Goal: Communication & Community: Connect with others

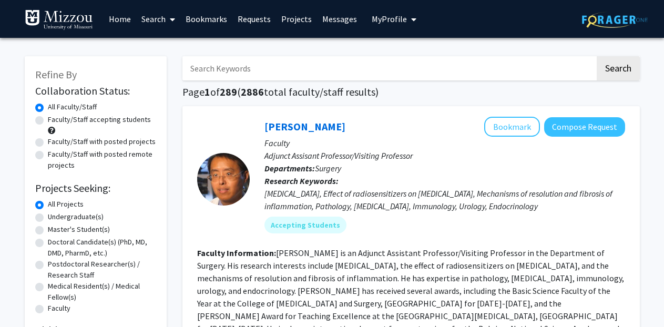
click at [391, 18] on span "My Profile" at bounding box center [389, 19] width 35 height 11
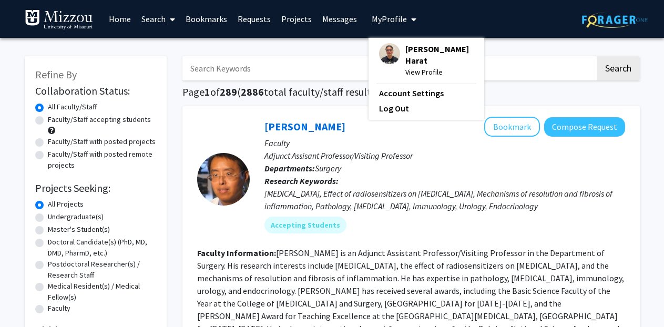
click at [420, 61] on span "[PERSON_NAME] Harat" at bounding box center [439, 54] width 68 height 23
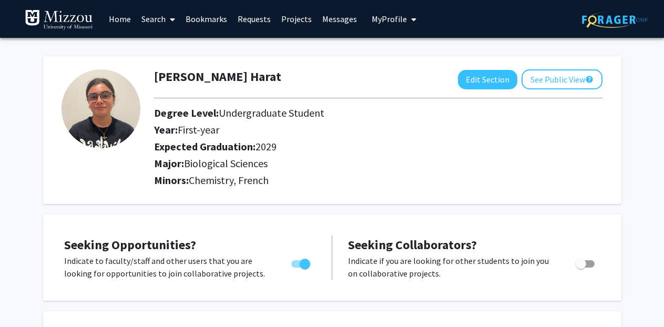
click at [261, 18] on link "Requests" at bounding box center [254, 19] width 44 height 37
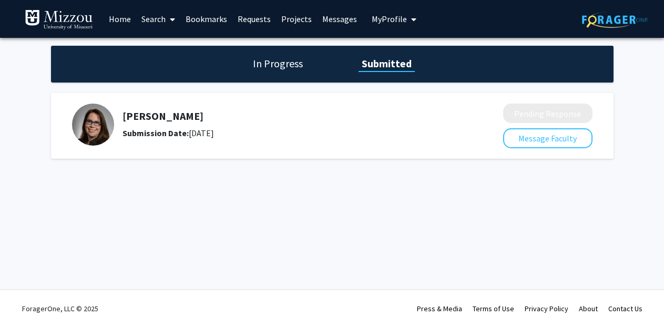
click at [173, 21] on icon at bounding box center [172, 19] width 5 height 8
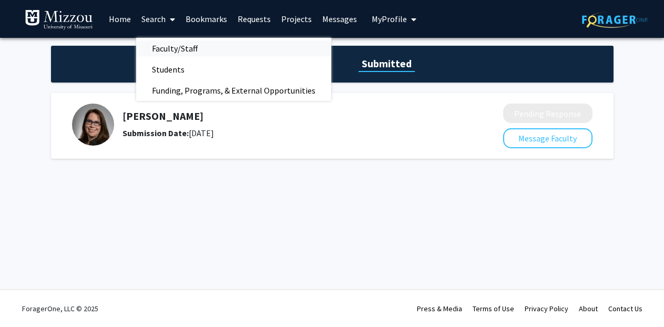
click at [197, 54] on span "Faculty/Staff" at bounding box center [174, 48] width 77 height 21
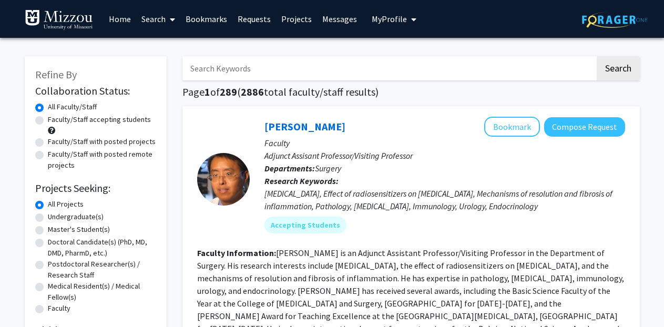
click at [249, 76] on input "Search Keywords" at bounding box center [388, 68] width 413 height 24
type input "[PERSON_NAME]"
click at [617, 70] on button "Search" at bounding box center [618, 68] width 43 height 24
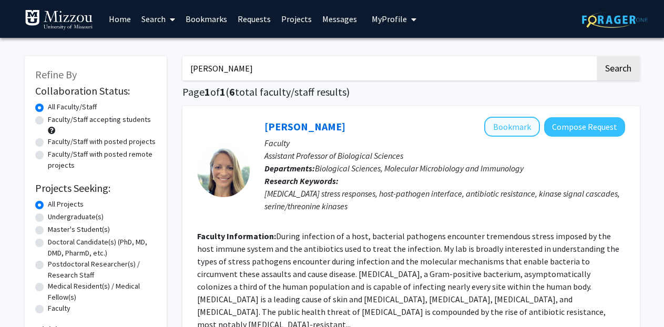
click at [527, 129] on button "Bookmark" at bounding box center [512, 127] width 56 height 20
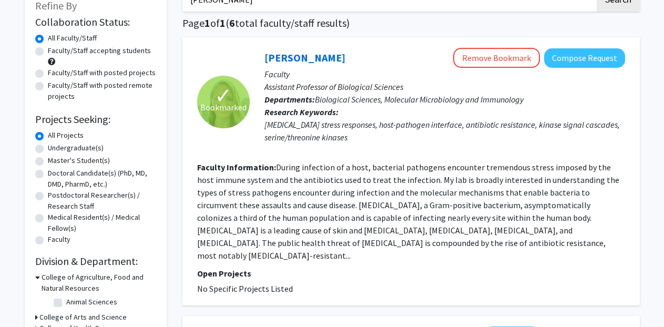
scroll to position [64, 0]
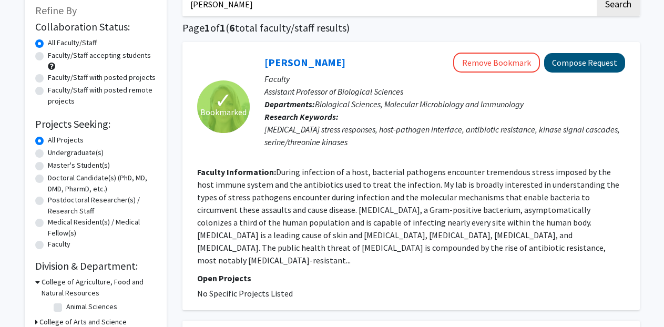
click at [595, 67] on button "Compose Request" at bounding box center [584, 62] width 81 height 19
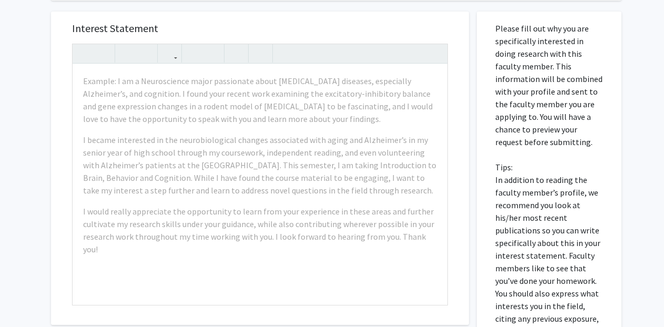
scroll to position [210, 0]
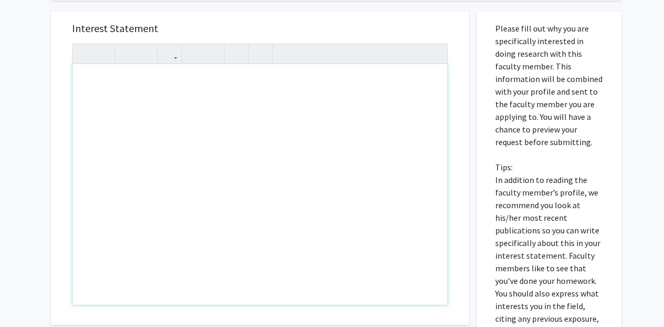
click at [326, 280] on div "Note to users with screen readers: Please press Alt+0 or Option+0 to deactivate…" at bounding box center [260, 184] width 375 height 241
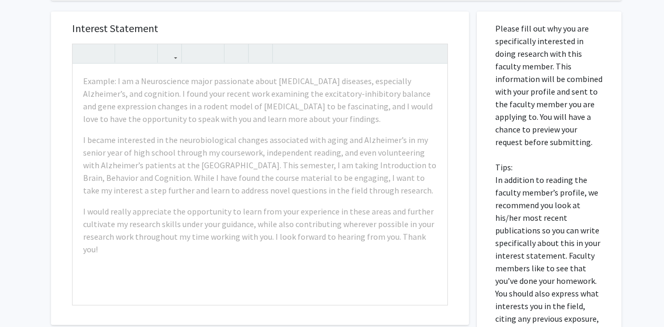
click at [478, 170] on div "Please fill out why you are specifically interested in doing research with this…" at bounding box center [549, 253] width 145 height 482
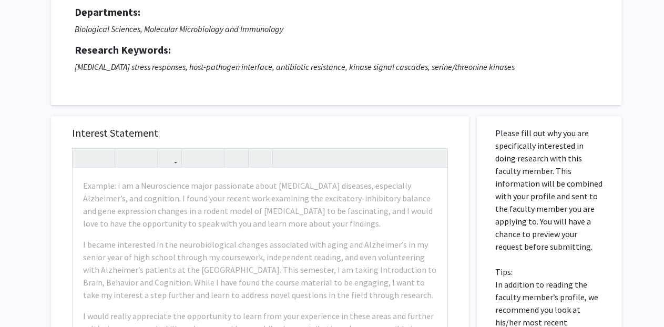
scroll to position [103, 0]
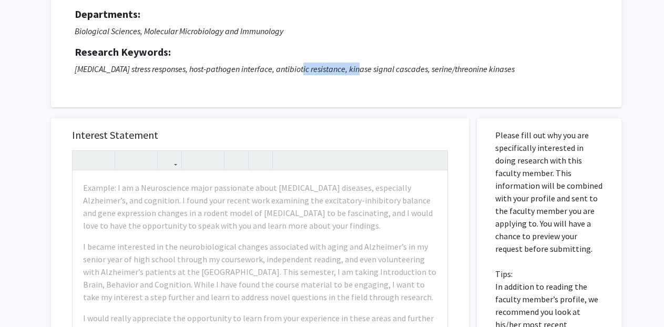
drag, startPoint x: 303, startPoint y: 70, endPoint x: 362, endPoint y: 74, distance: 58.5
click at [362, 74] on icon "[MEDICAL_DATA] stress responses, host-pathogen interface, antibiotic resistance…" at bounding box center [295, 69] width 440 height 11
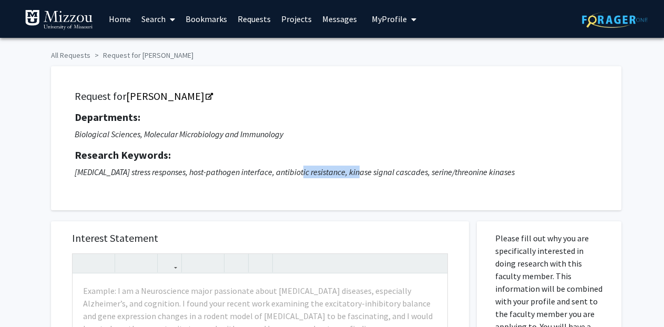
scroll to position [0, 0]
click at [359, 106] on div "Request for [PERSON_NAME] Departments: Biological Sciences, Molecular Microbiol…" at bounding box center [336, 138] width 544 height 118
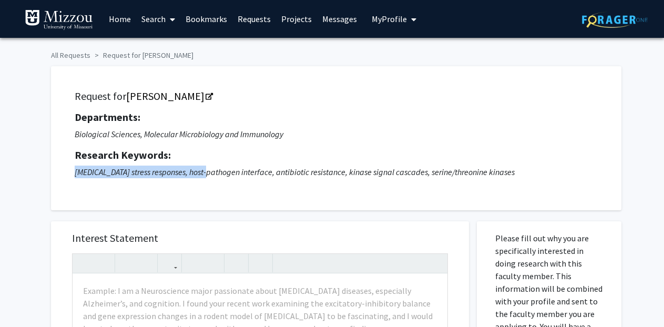
drag, startPoint x: 76, startPoint y: 174, endPoint x: 209, endPoint y: 177, distance: 133.6
click at [209, 177] on icon "[MEDICAL_DATA] stress responses, host-pathogen interface, antibiotic resistance…" at bounding box center [295, 172] width 440 height 11
copy icon "[MEDICAL_DATA] stress responses"
